Goal: Information Seeking & Learning: Find specific fact

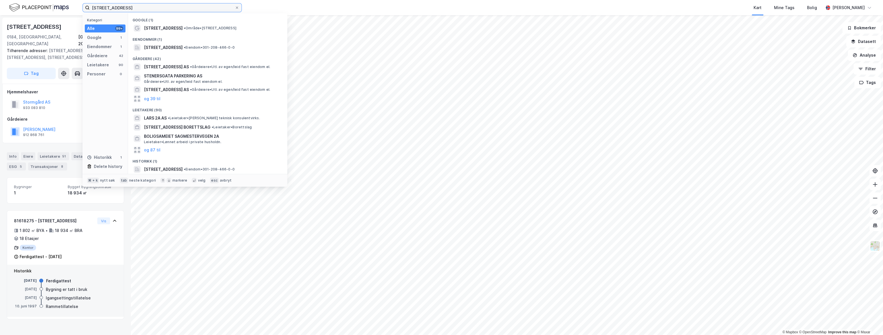
click at [129, 8] on input "[STREET_ADDRESS]" at bounding box center [162, 7] width 145 height 9
paste input "[STREET_ADDRESS]"
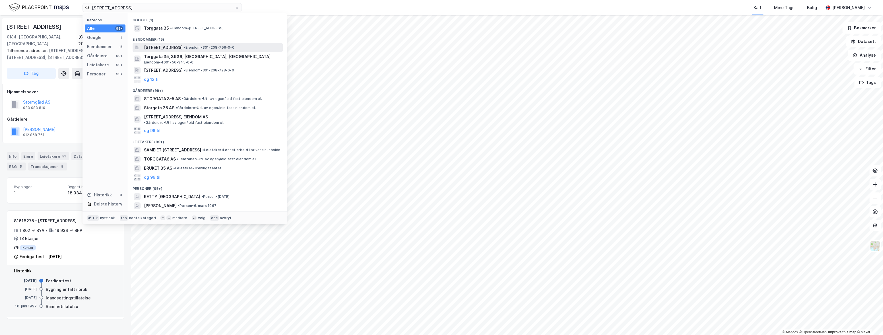
click at [151, 47] on span "[STREET_ADDRESS]" at bounding box center [163, 47] width 39 height 7
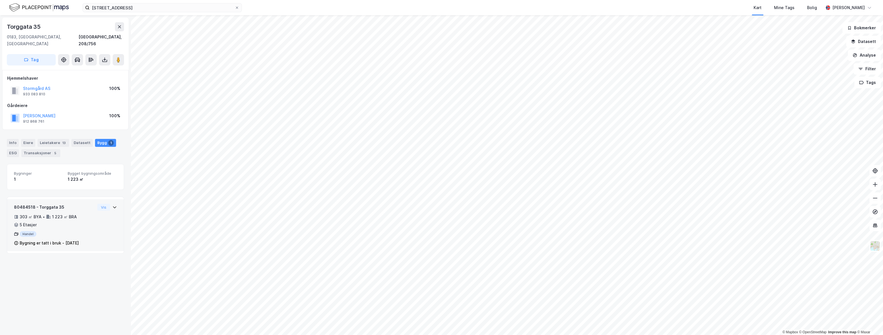
click at [78, 213] on div "303 ㎡ BYA • 1 223 ㎡ BRA • 5 Etasjer" at bounding box center [54, 220] width 81 height 15
click at [33, 264] on div "[DATE]" at bounding box center [25, 266] width 23 height 5
copy div "1892"
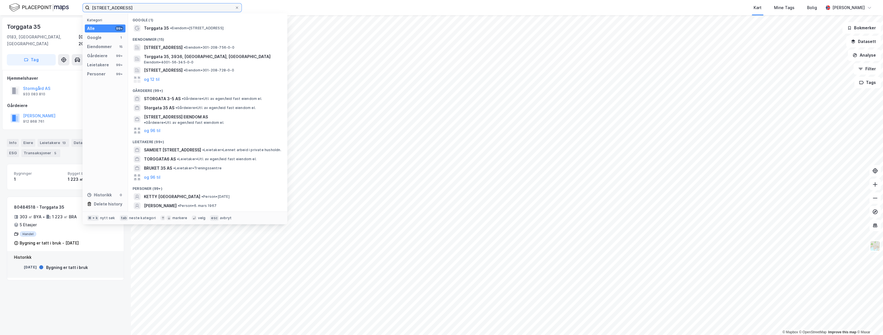
click at [131, 8] on input "[STREET_ADDRESS]" at bounding box center [162, 7] width 145 height 9
paste input "[STREET_ADDRESS]"
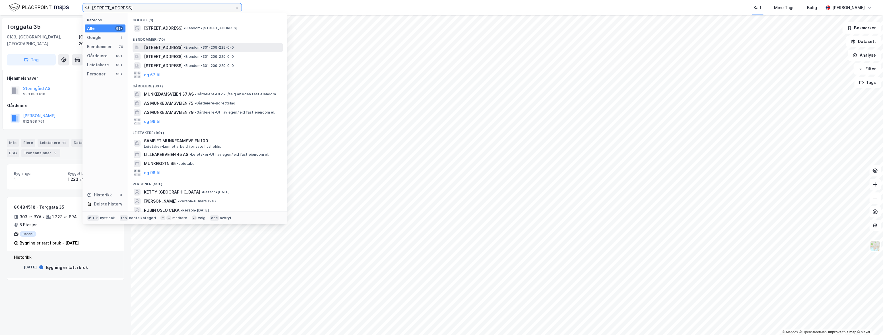
type input "[STREET_ADDRESS]"
click at [163, 49] on span "[STREET_ADDRESS]" at bounding box center [163, 47] width 39 height 7
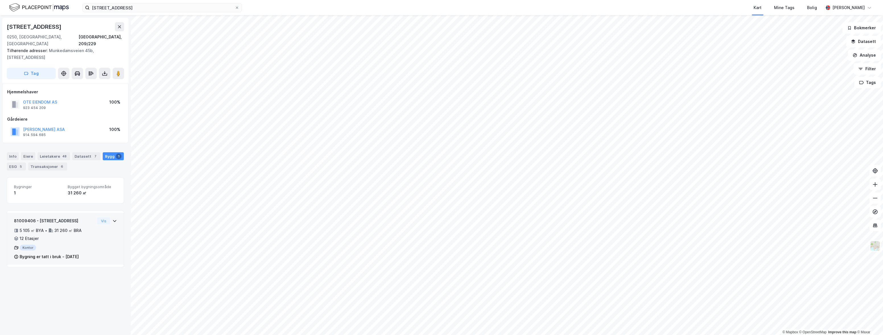
click at [80, 218] on div "81009406 - [STREET_ADDRESS] 5 105 ㎡ BYA • 31 260 ㎡ BRA • 12 Etasjer Kontor Bygn…" at bounding box center [54, 238] width 81 height 43
click at [33, 286] on div "[DATE]" at bounding box center [25, 288] width 23 height 5
copy div "1986"
